Goal: Task Accomplishment & Management: Manage account settings

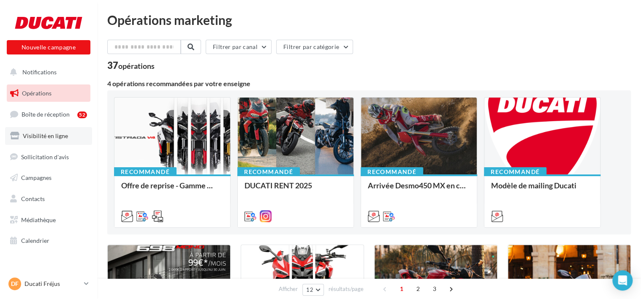
click at [66, 140] on link "Visibilité en ligne" at bounding box center [48, 136] width 87 height 18
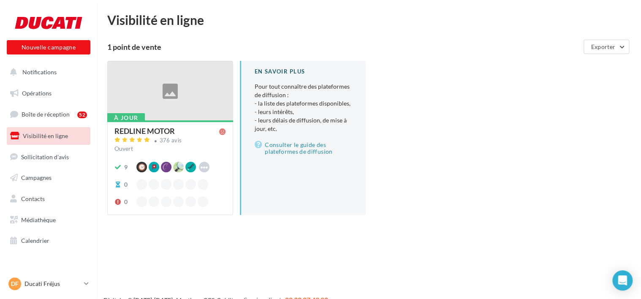
click at [198, 97] on div at bounding box center [170, 91] width 125 height 60
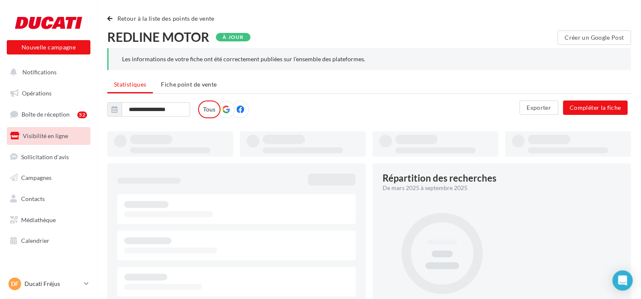
type input "**********"
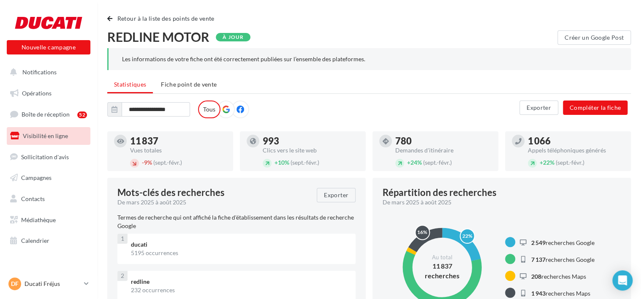
click at [242, 106] on icon at bounding box center [240, 110] width 8 height 8
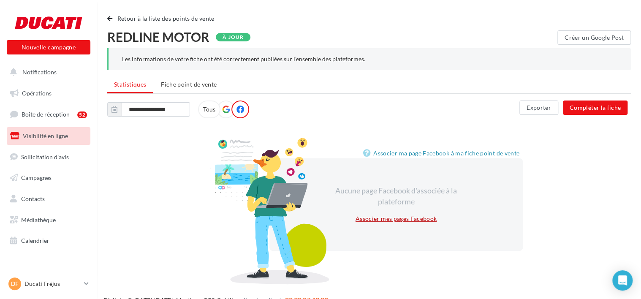
click at [389, 223] on link "Associer mes pages Facebook" at bounding box center [396, 219] width 88 height 10
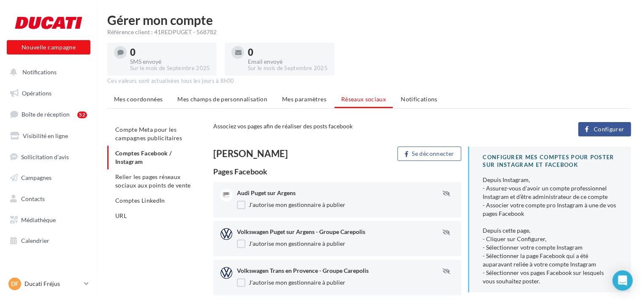
click at [603, 131] on span "Configurer" at bounding box center [608, 129] width 31 height 7
click at [81, 280] on link "DF Ducati Fréjus leads.ducati@carepolis.com" at bounding box center [49, 284] width 84 height 16
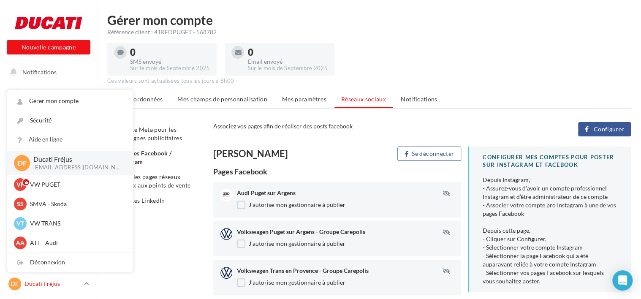
click at [81, 280] on link "DF Ducati Fréjus leads.ducati@carepolis.com" at bounding box center [49, 284] width 84 height 16
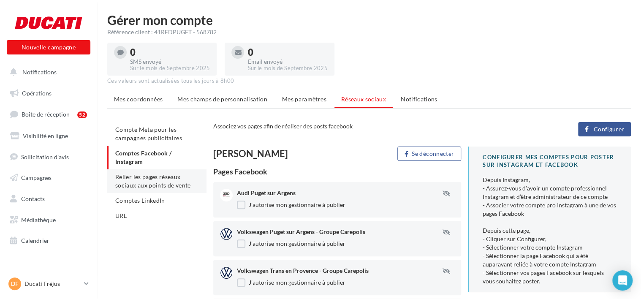
click at [167, 186] on span "Relier les pages réseaux sociaux aux points de vente" at bounding box center [152, 181] width 75 height 16
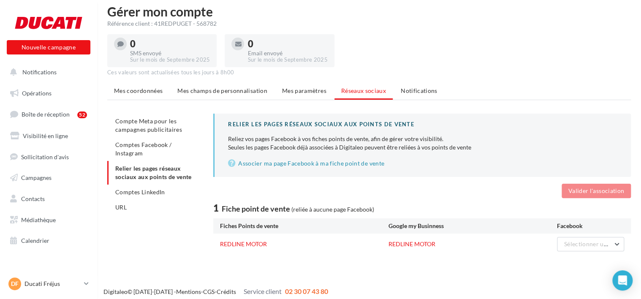
scroll to position [14, 0]
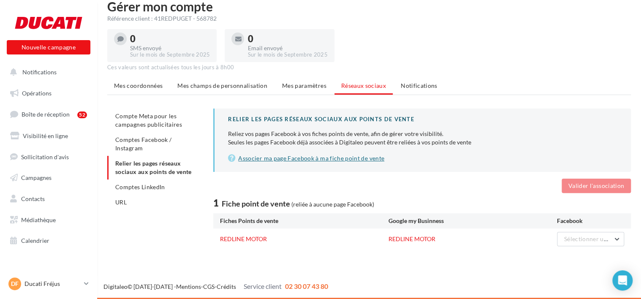
click at [306, 160] on link "Associer ma page Facebook à ma fiche point de vente" at bounding box center [422, 158] width 389 height 10
click at [166, 139] on span "Comptes Facebook / Instagram" at bounding box center [143, 144] width 56 height 16
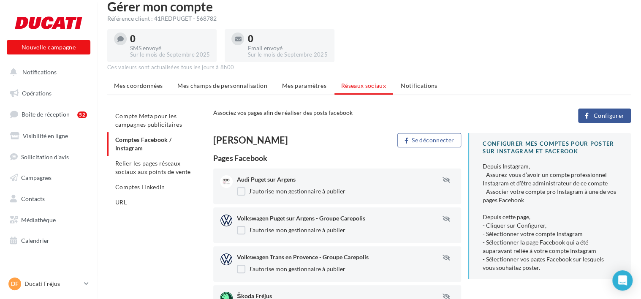
click at [603, 122] on button "Configurer" at bounding box center [604, 115] width 53 height 14
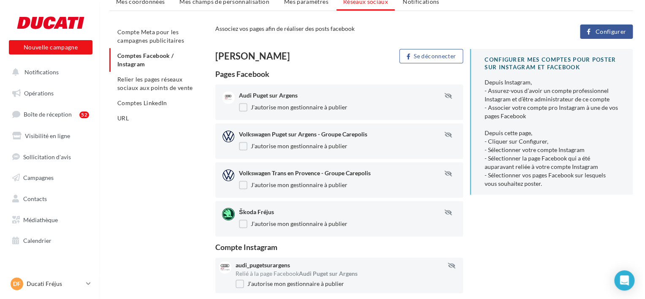
scroll to position [42, 0]
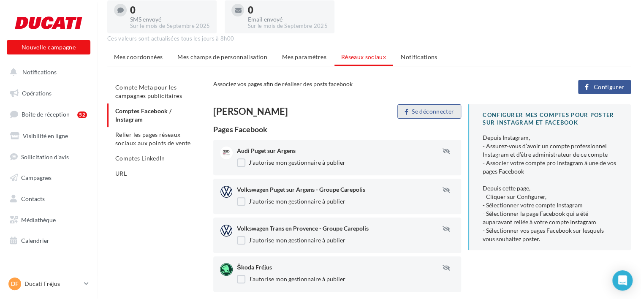
click at [406, 112] on icon "button" at bounding box center [406, 112] width 4 height 0
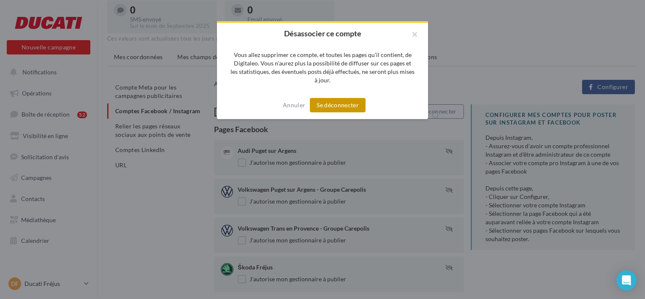
click at [345, 100] on button "Se déconnecter" at bounding box center [338, 105] width 56 height 14
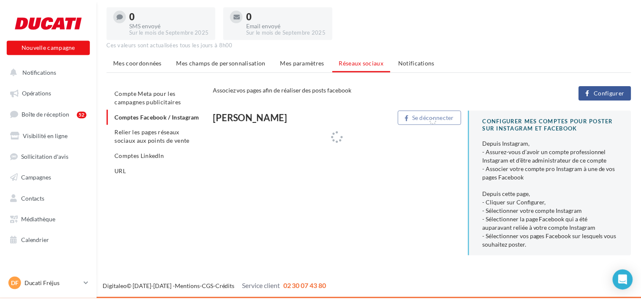
scroll to position [36, 0]
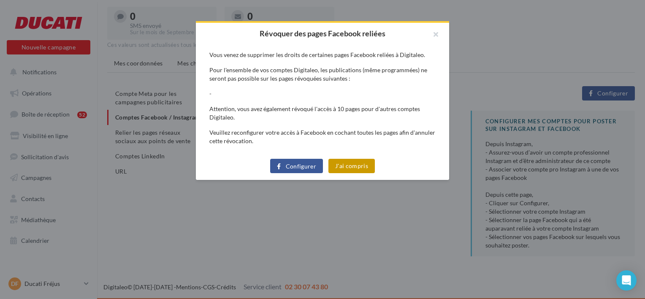
click at [352, 165] on button "J'ai compris" at bounding box center [351, 166] width 46 height 14
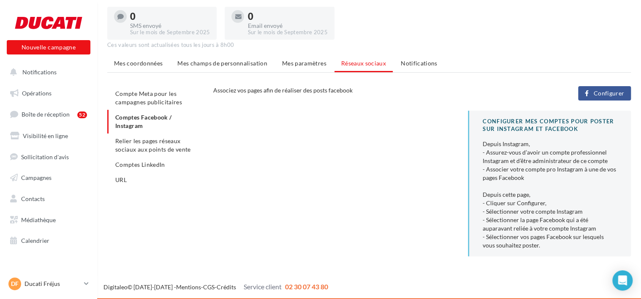
click at [159, 143] on span "Relier les pages réseaux sociaux aux points de vente" at bounding box center [152, 145] width 75 height 16
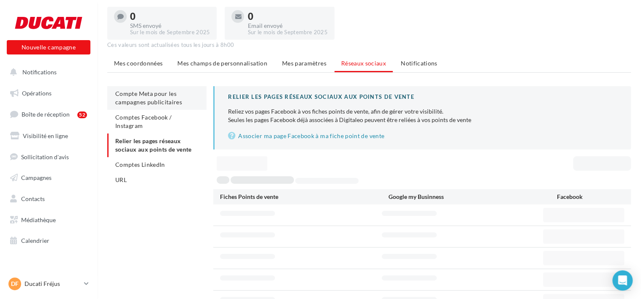
scroll to position [14, 0]
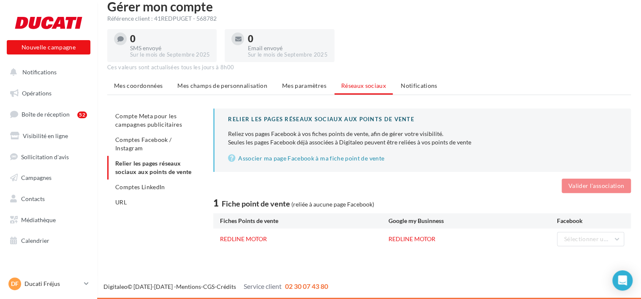
click at [493, 52] on div "0 SMS envoyé Sur le mois de [DATE] 0 Email envoyé Sur le mois de [DATE]" at bounding box center [368, 44] width 523 height 36
drag, startPoint x: 50, startPoint y: 283, endPoint x: 51, endPoint y: 278, distance: 5.6
click at [50, 283] on p "Ducati Fréjus" at bounding box center [52, 283] width 56 height 8
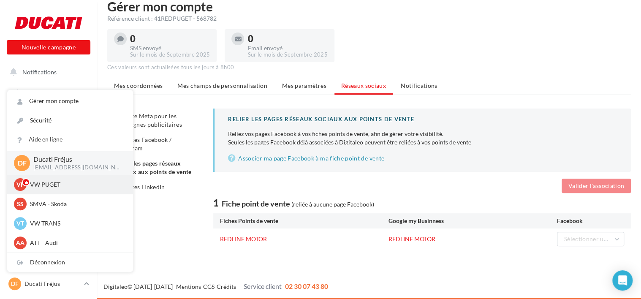
click at [62, 180] on p "VW PUGET" at bounding box center [76, 184] width 93 height 8
